Goal: Transaction & Acquisition: Purchase product/service

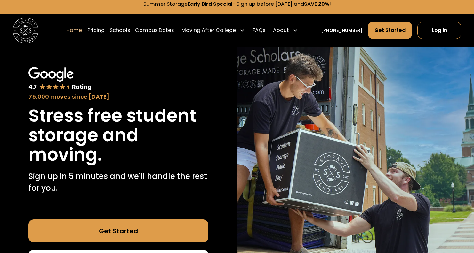
scroll to position [1, 0]
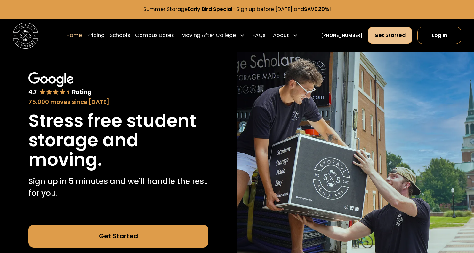
click at [385, 35] on link "Get Started" at bounding box center [389, 35] width 44 height 17
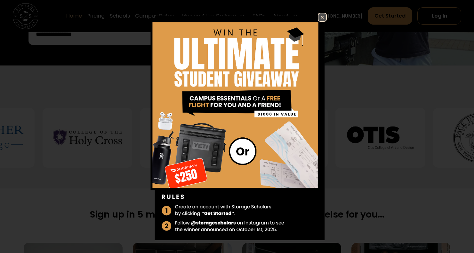
click at [318, 17] on img at bounding box center [322, 17] width 8 height 8
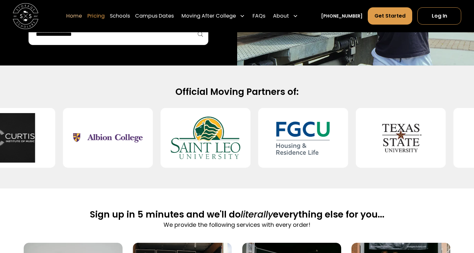
click at [105, 17] on link "Pricing" at bounding box center [95, 16] width 17 height 18
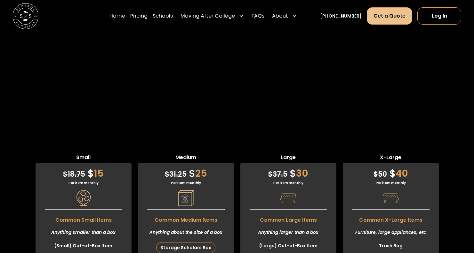
click at [388, 16] on link "Get a Quote" at bounding box center [388, 15] width 45 height 17
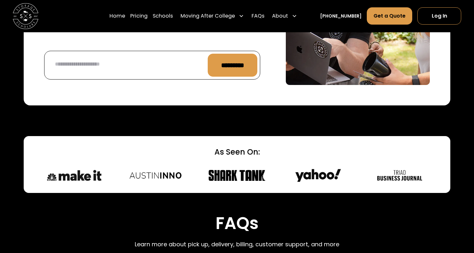
scroll to position [2582, 0]
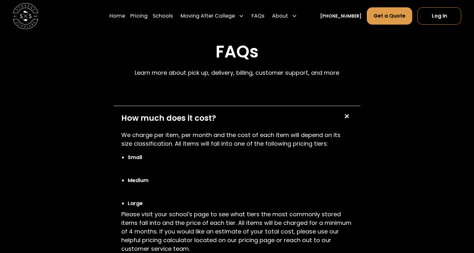
scroll to position [2756, 0]
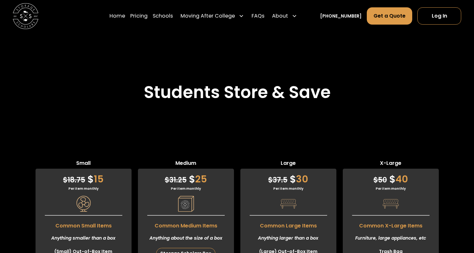
scroll to position [1493, 0]
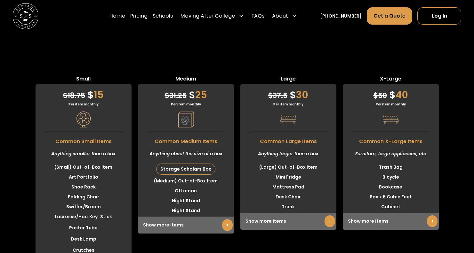
scroll to position [1537, 0]
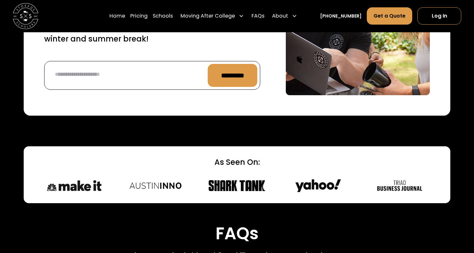
scroll to position [2838, 0]
